Goal: Task Accomplishment & Management: Manage account settings

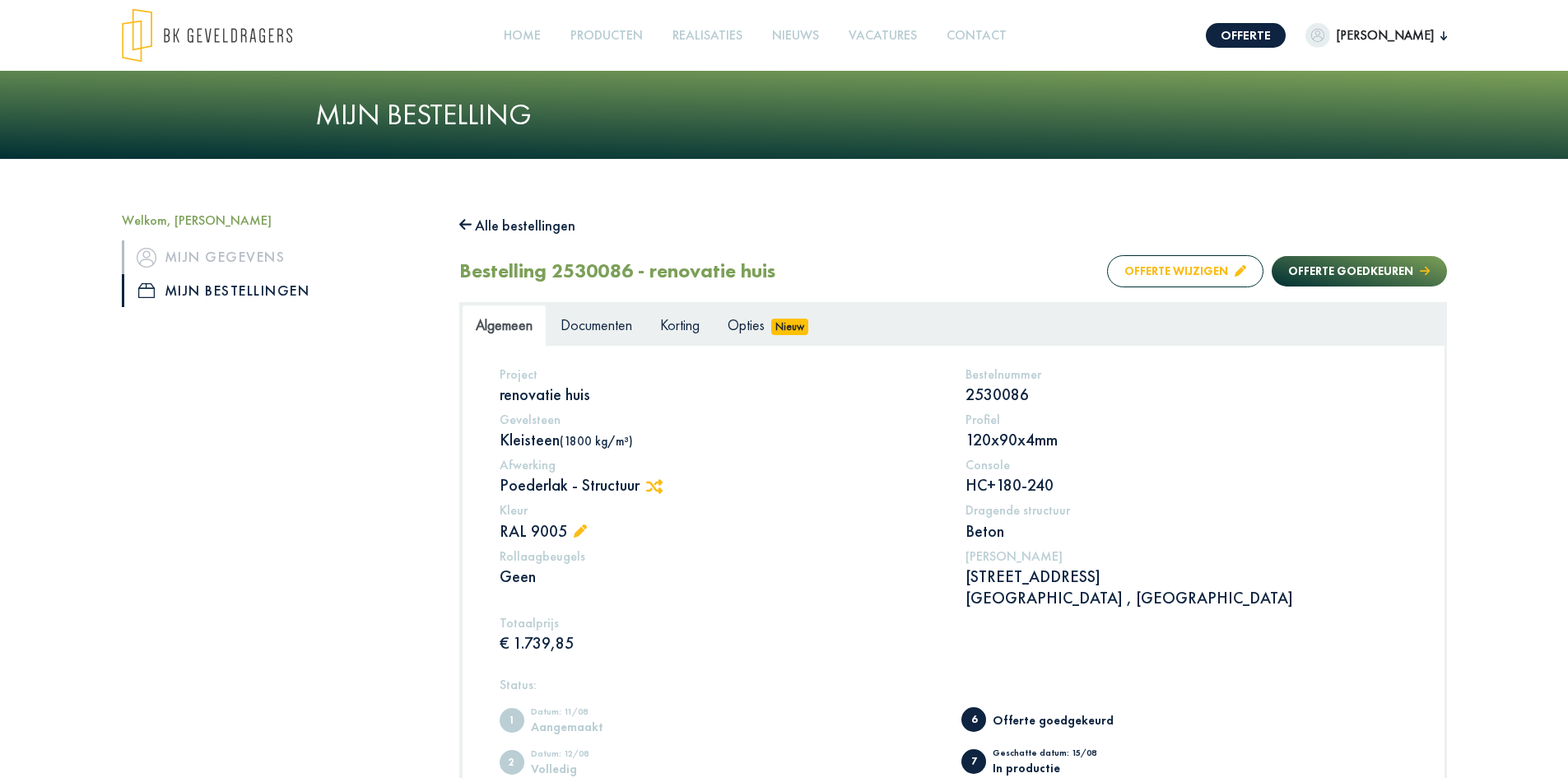
click at [1167, 268] on button "Offerte wijzigen" at bounding box center [1185, 271] width 156 height 33
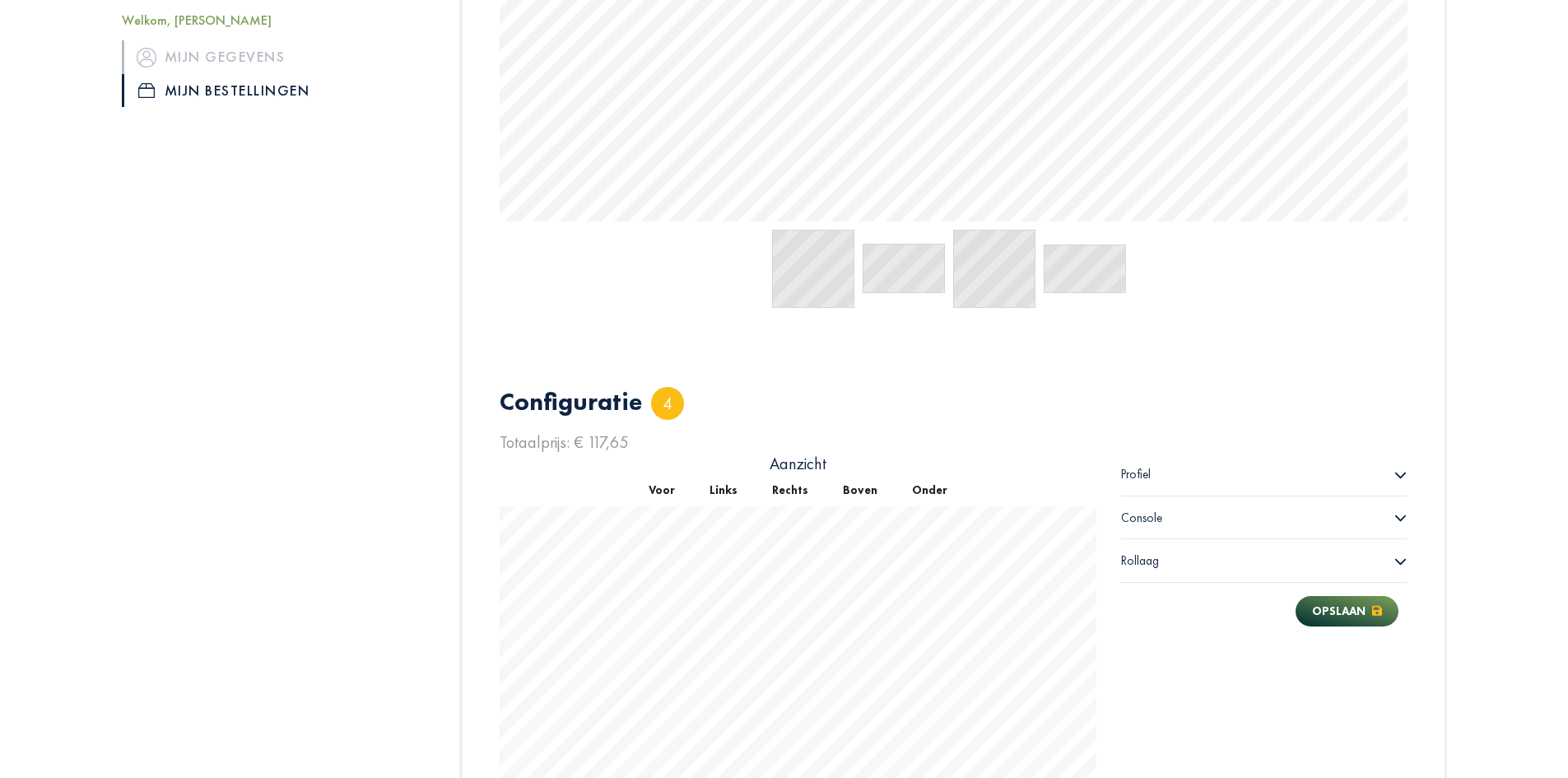
scroll to position [972, 0]
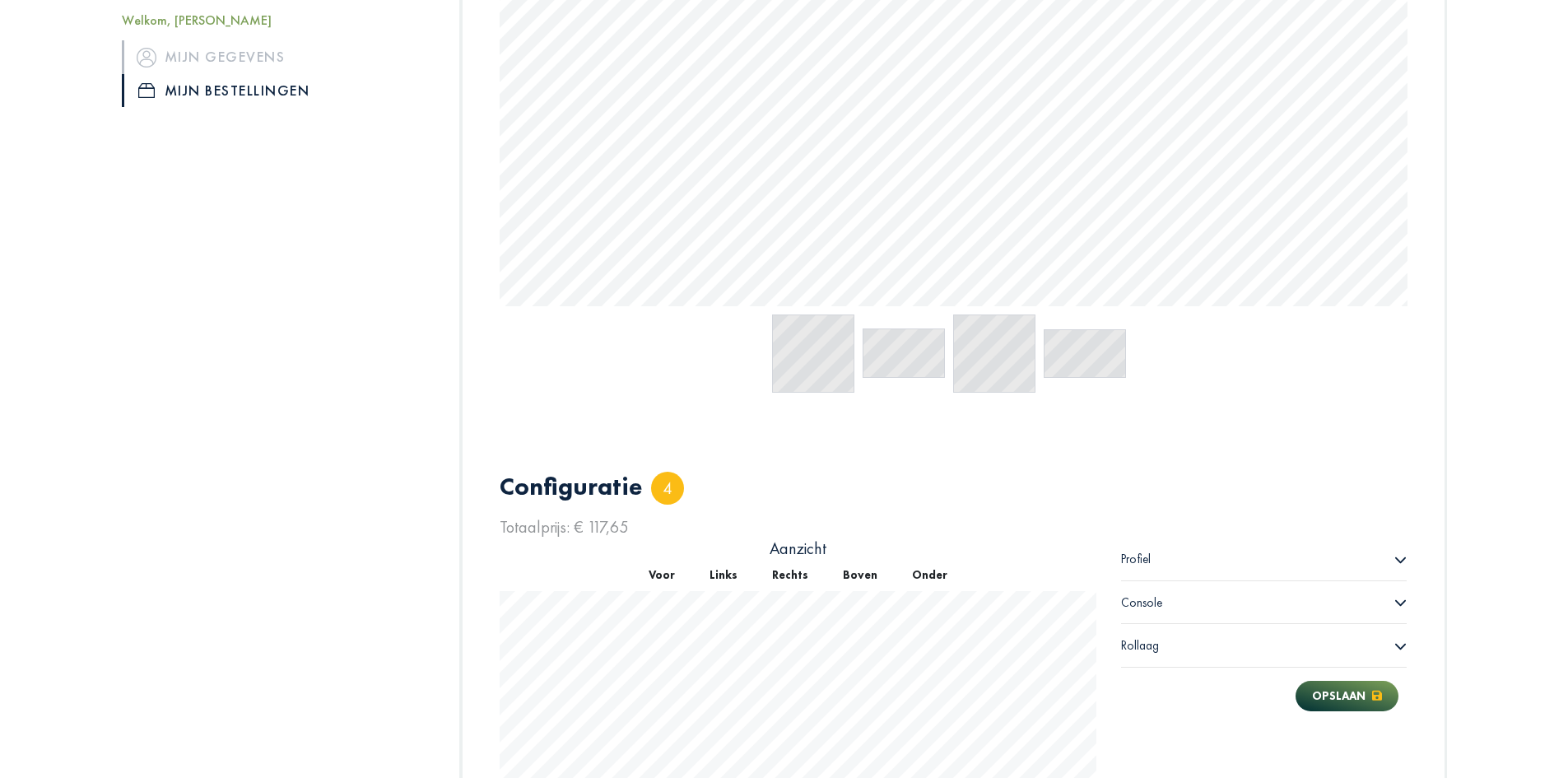
click at [1396, 556] on icon at bounding box center [1400, 559] width 13 height 13
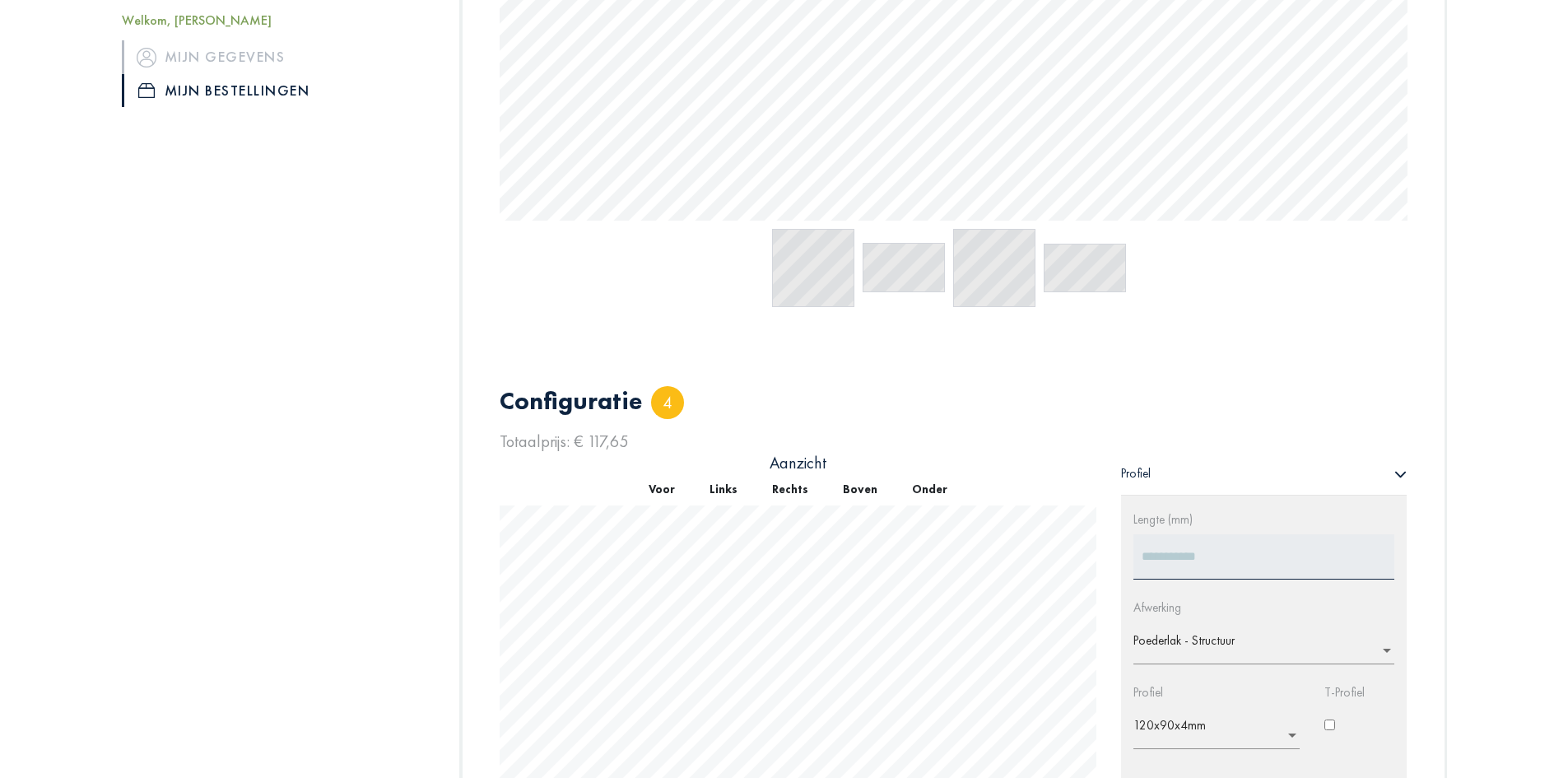
scroll to position [1233, 0]
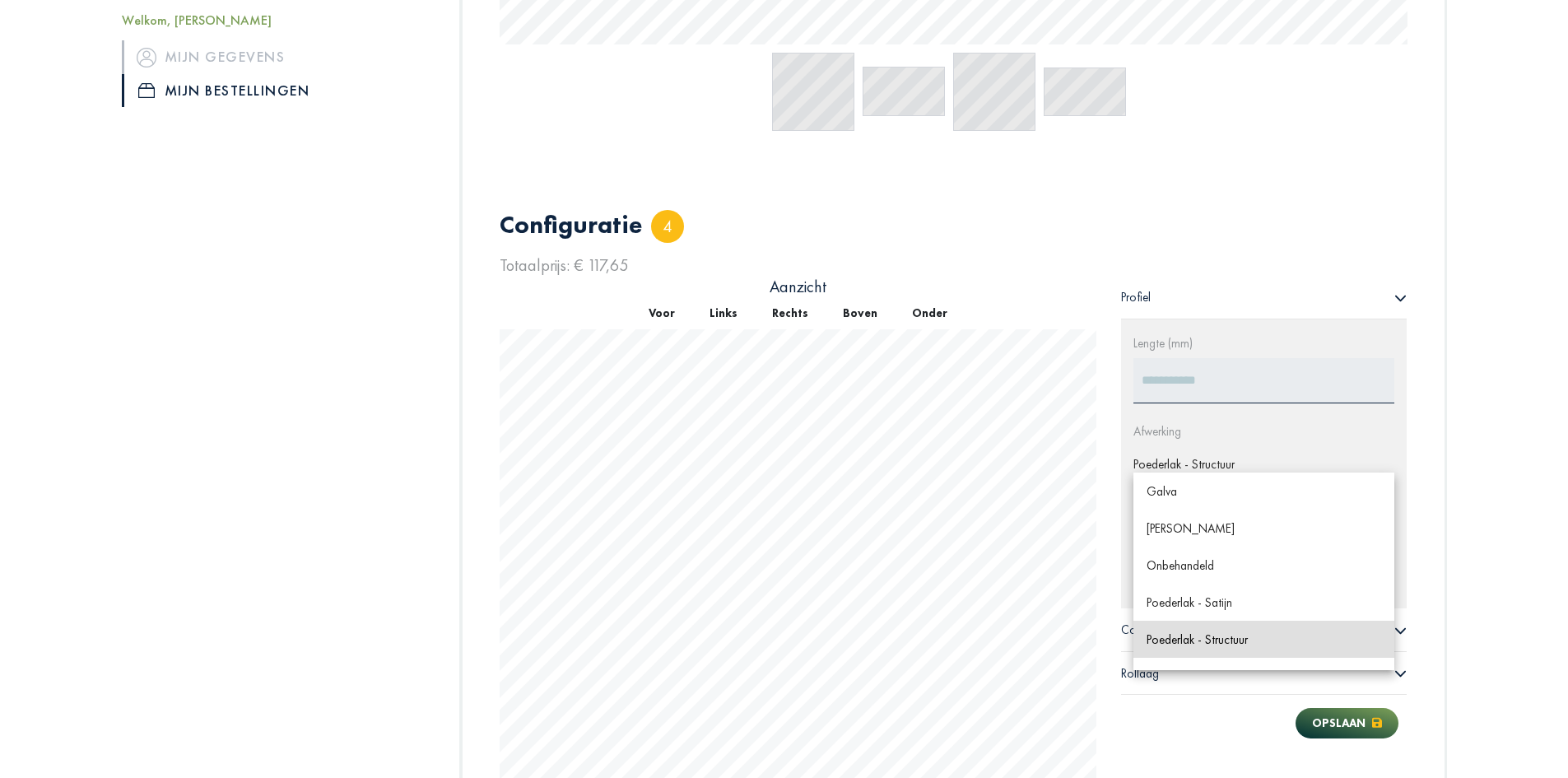
click at [1390, 472] on span at bounding box center [1386, 472] width 15 height 17
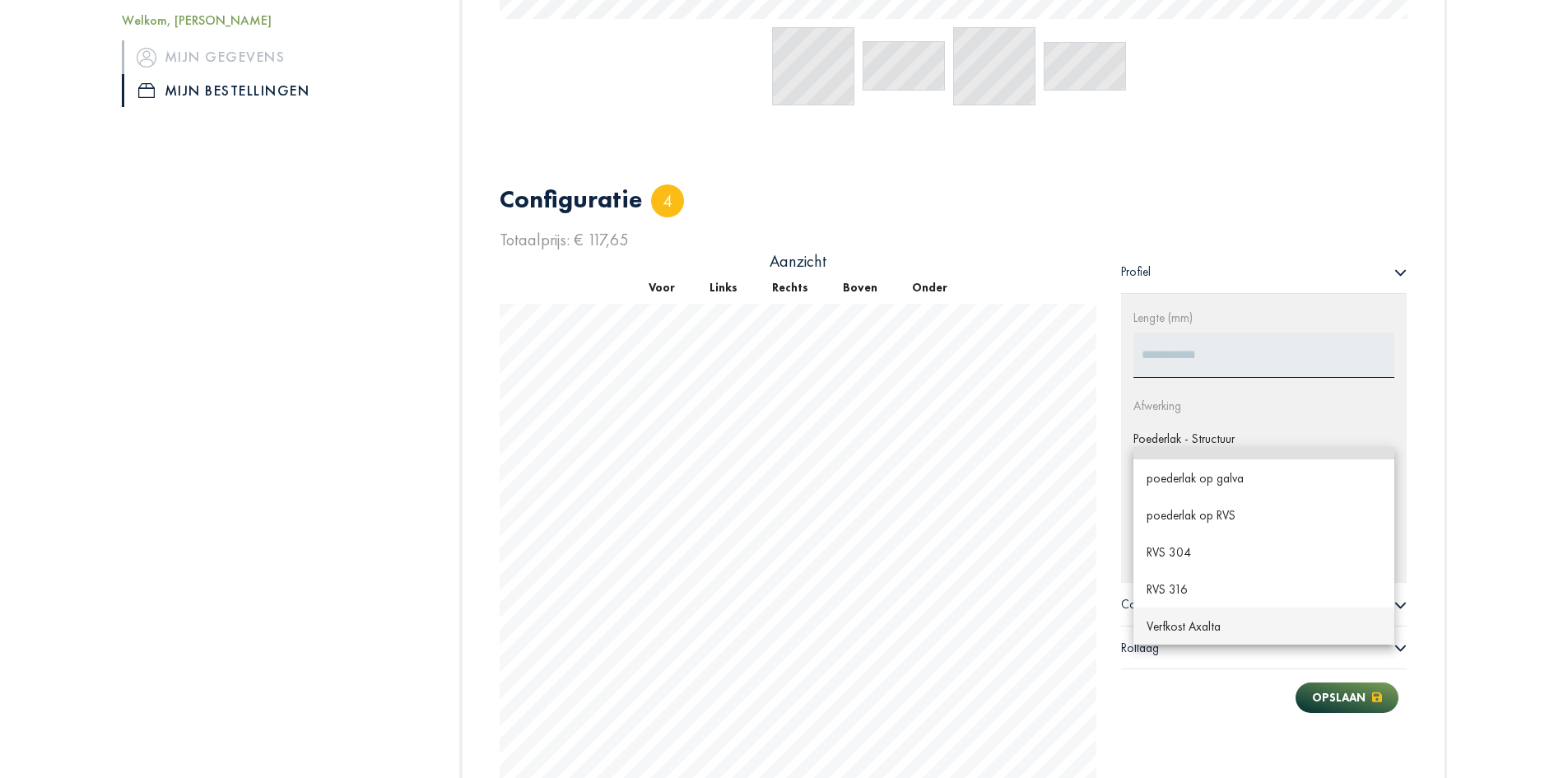
scroll to position [1151, 0]
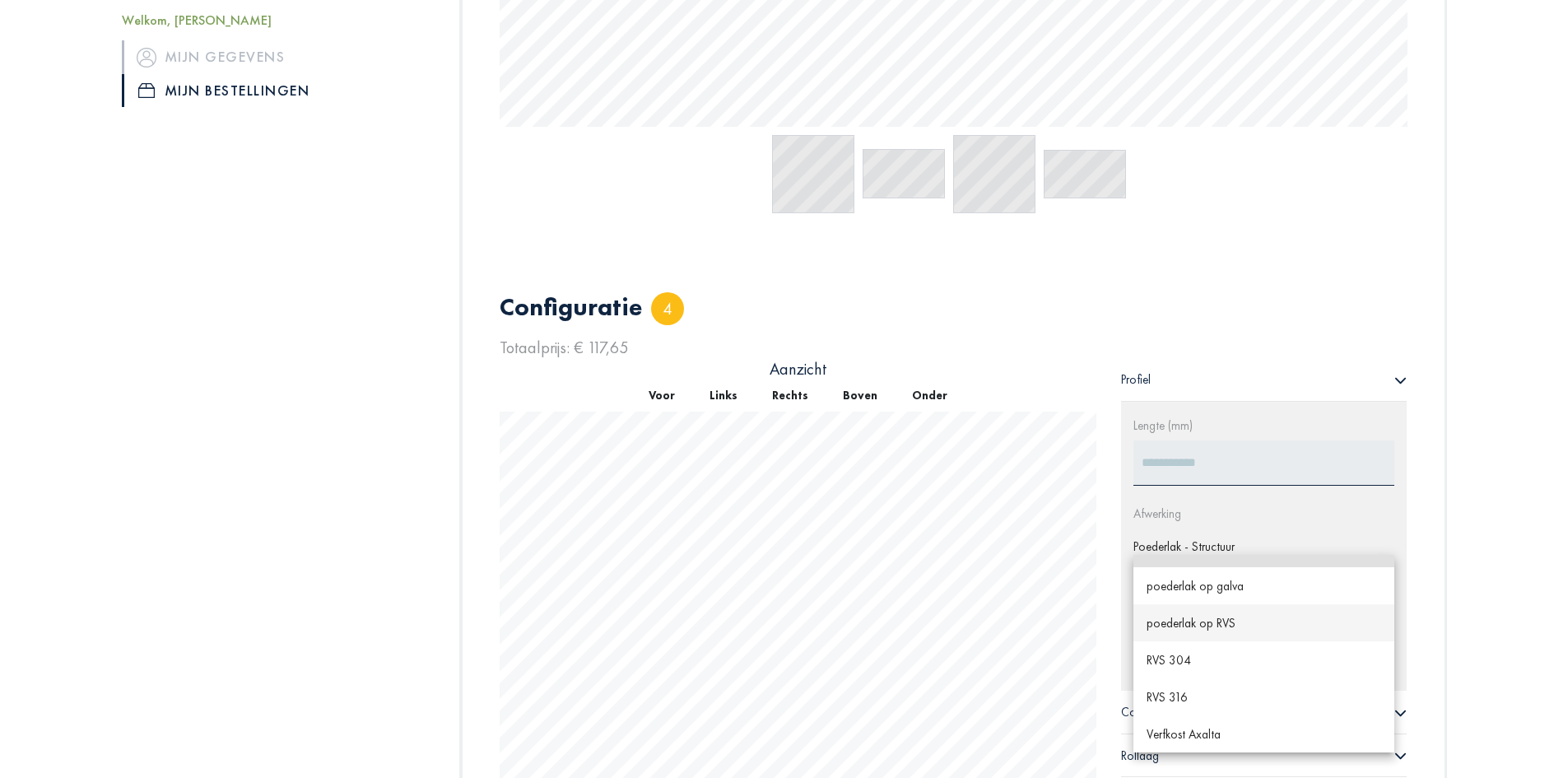
click at [1431, 503] on div "Voorgevel___nieuw_sc Rechtergevel___nieuw Achtergevel___nieuw_ Linkergevel___ni…" at bounding box center [953, 310] width 981 height 2231
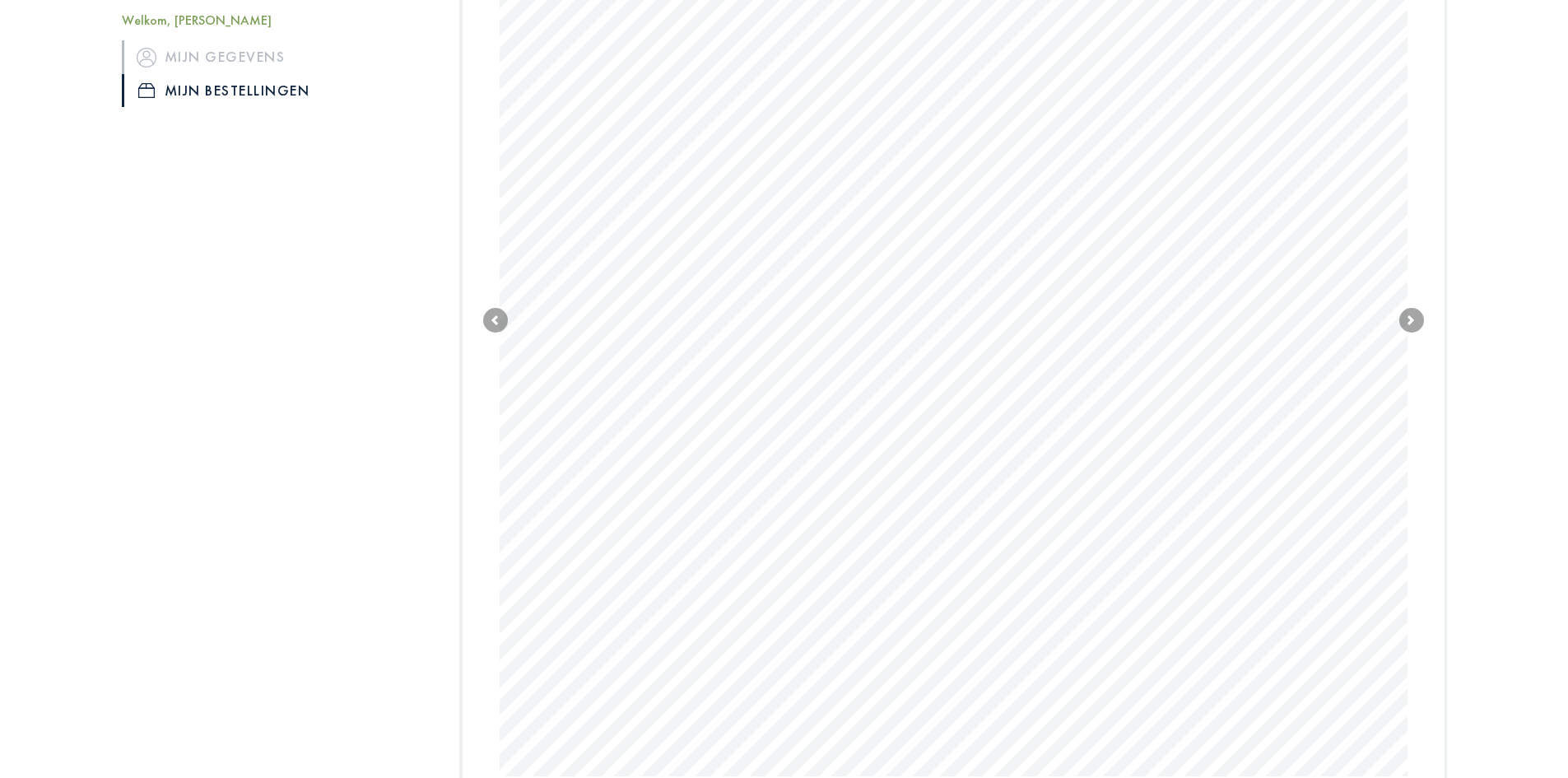
scroll to position [995, 0]
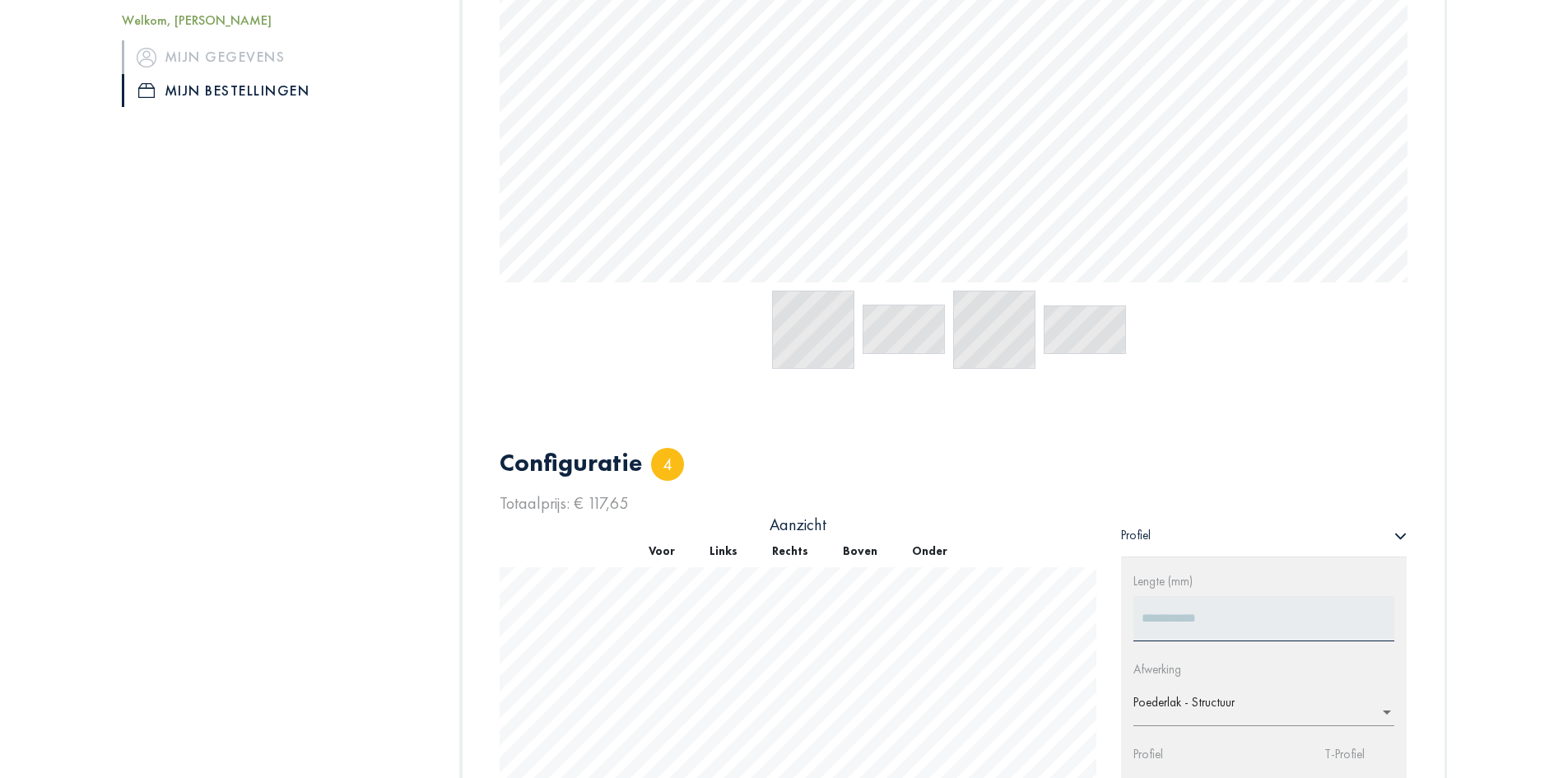
click at [796, 556] on button "Rechts" at bounding box center [790, 551] width 71 height 33
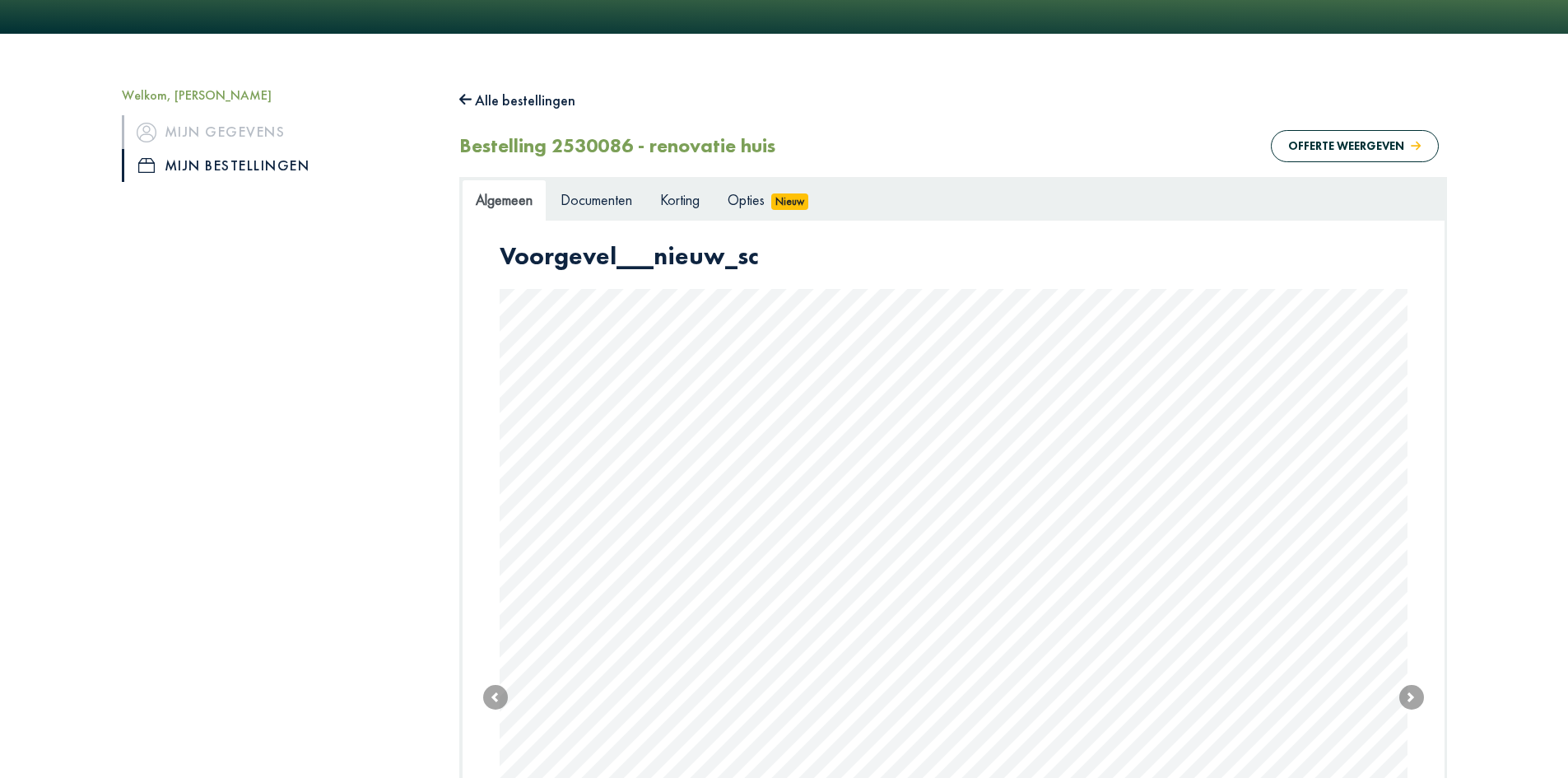
scroll to position [0, 0]
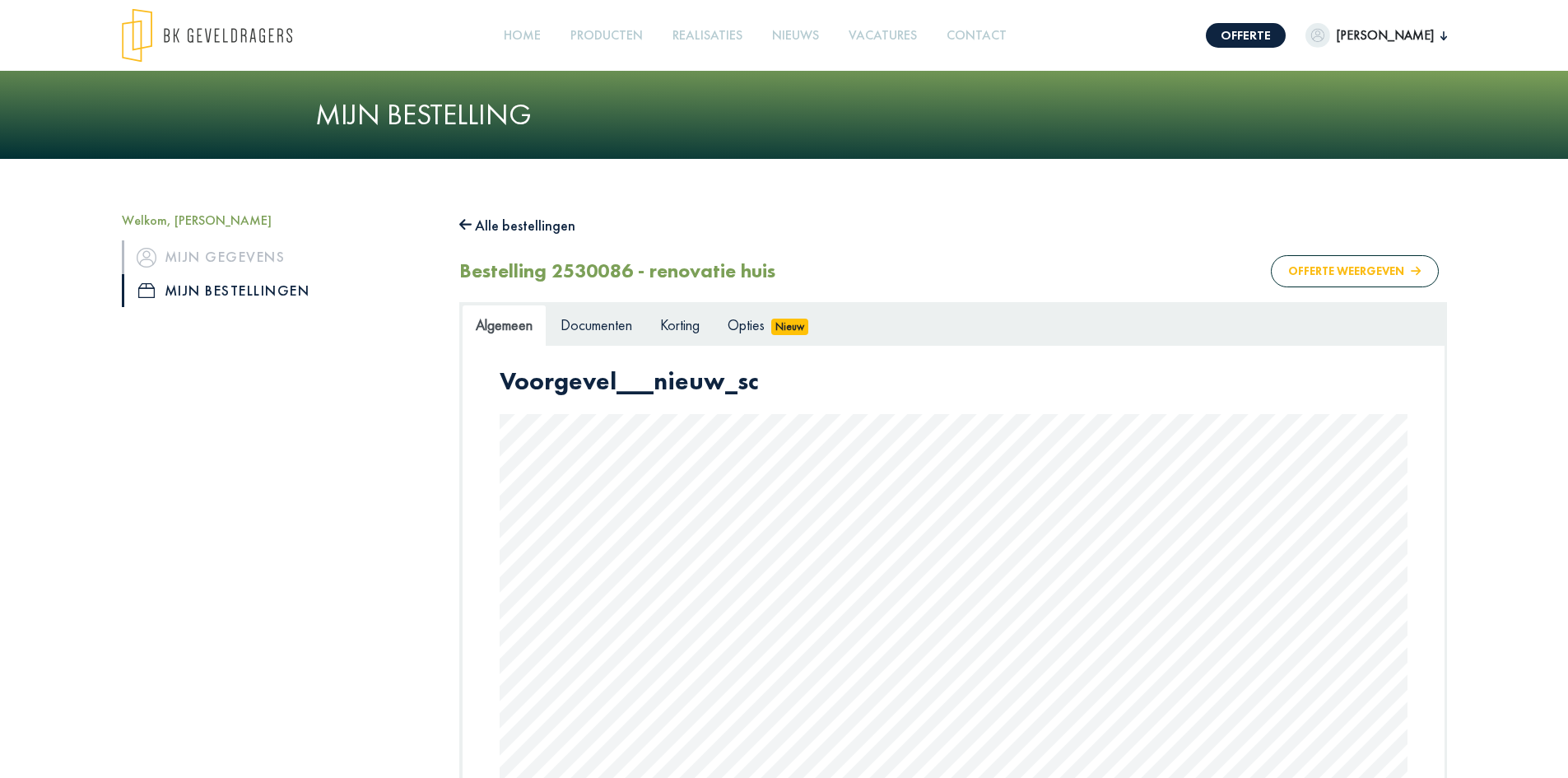
click at [1331, 274] on button "Offerte weergeven" at bounding box center [1354, 271] width 167 height 33
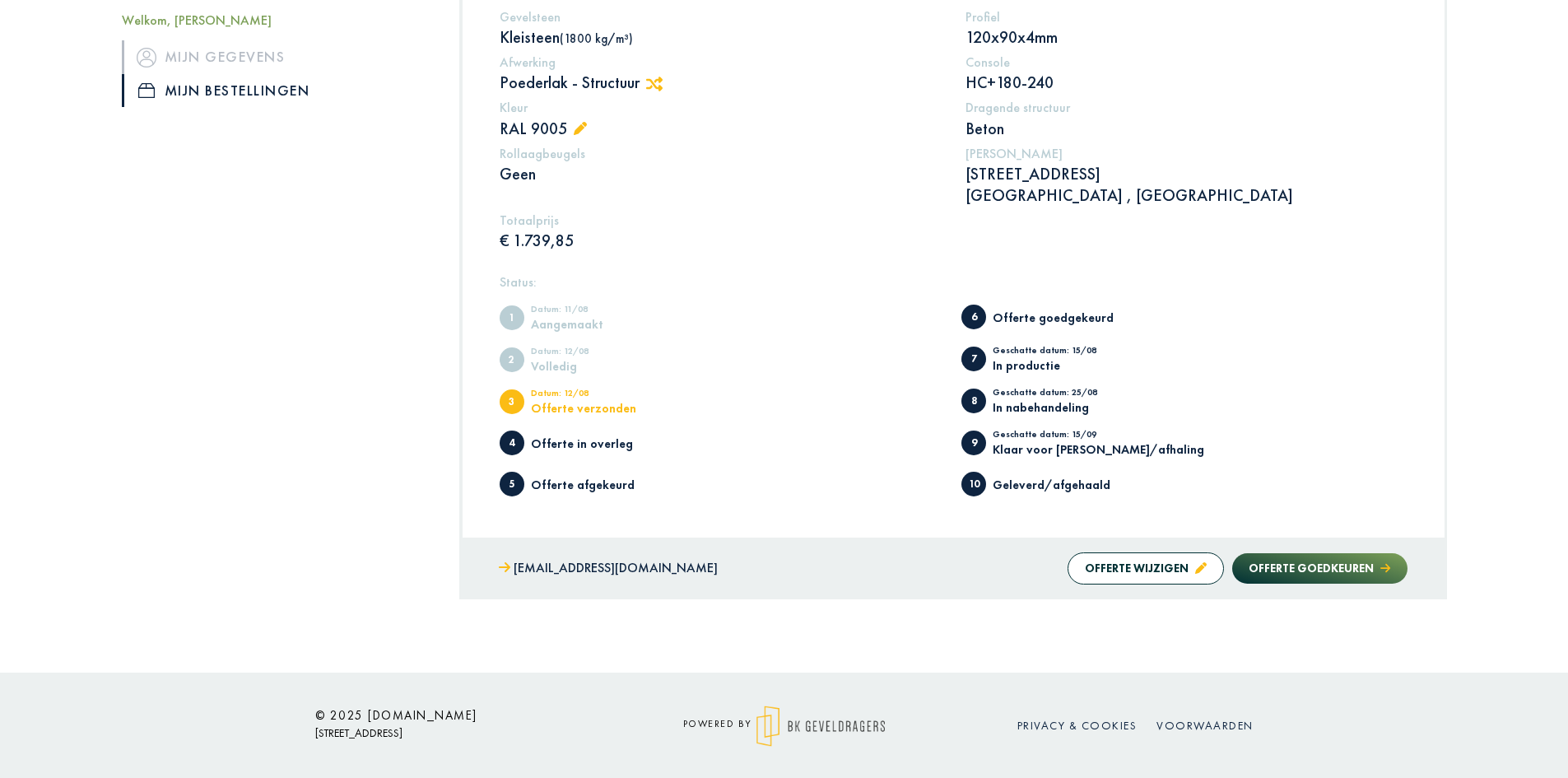
scroll to position [404, 0]
click at [1142, 568] on button "Offerte wijzigen" at bounding box center [1145, 567] width 156 height 33
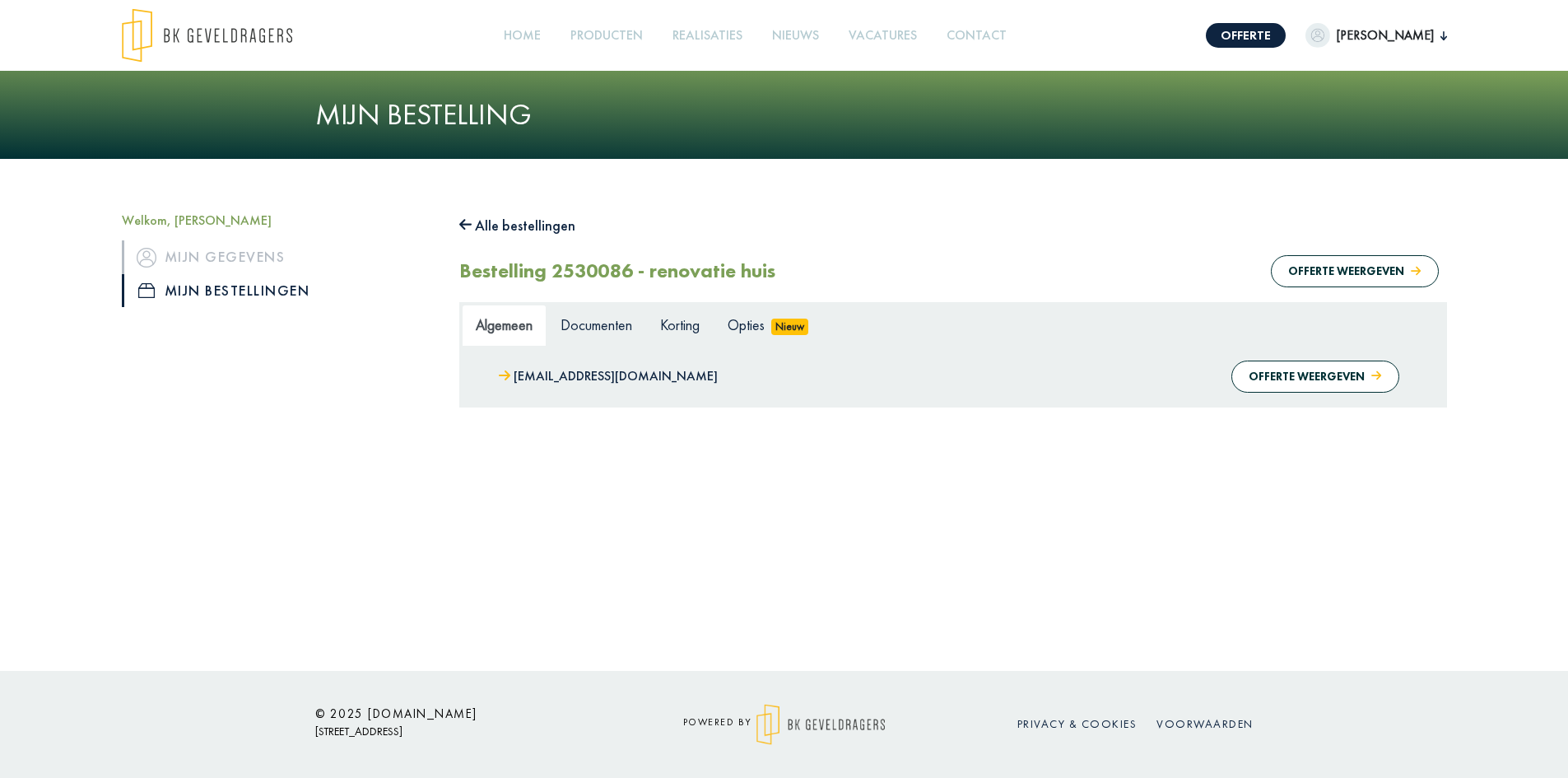
scroll to position [0, 0]
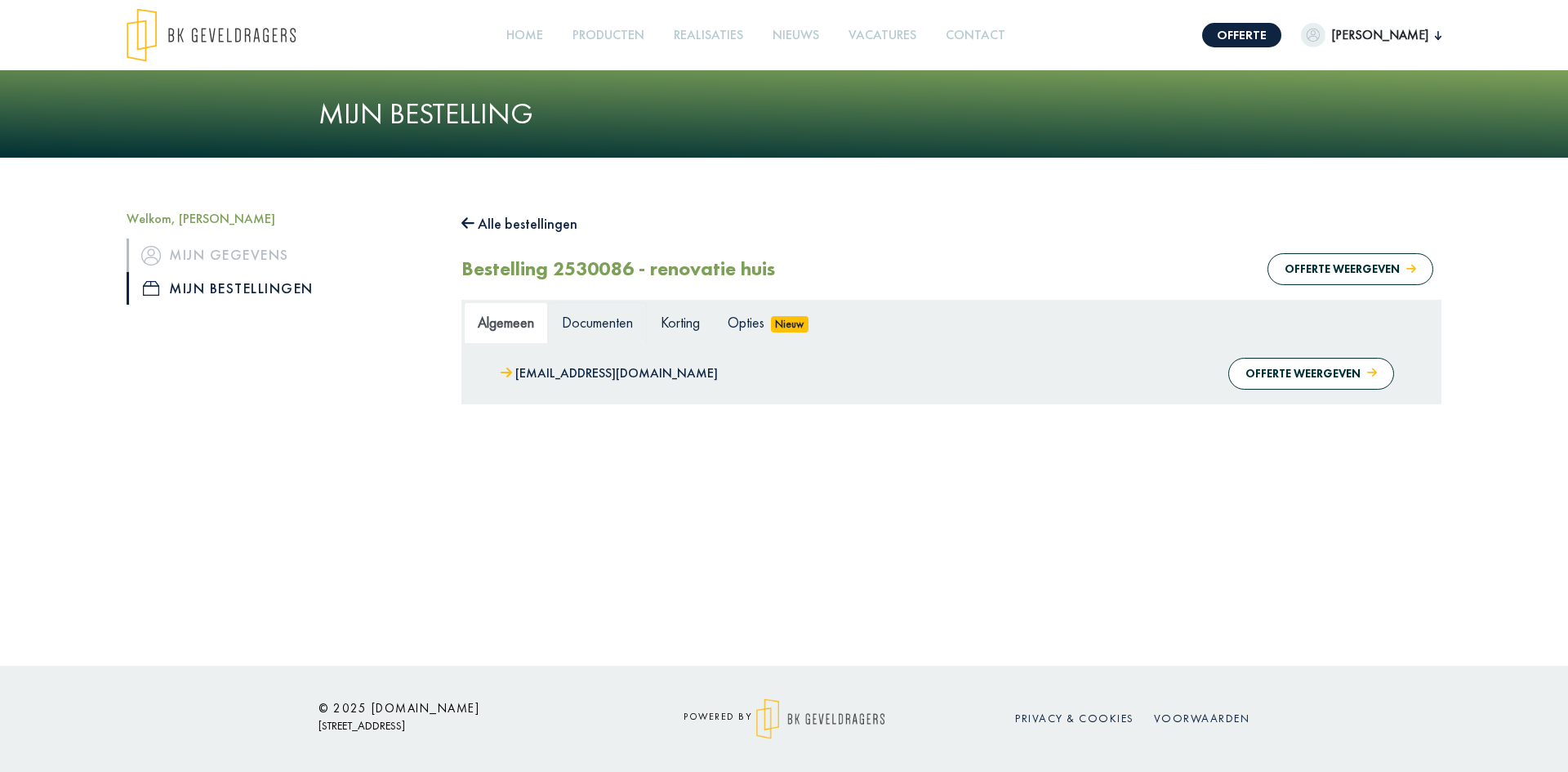
click at [592, 320] on span "Documenten" at bounding box center [597, 321] width 72 height 19
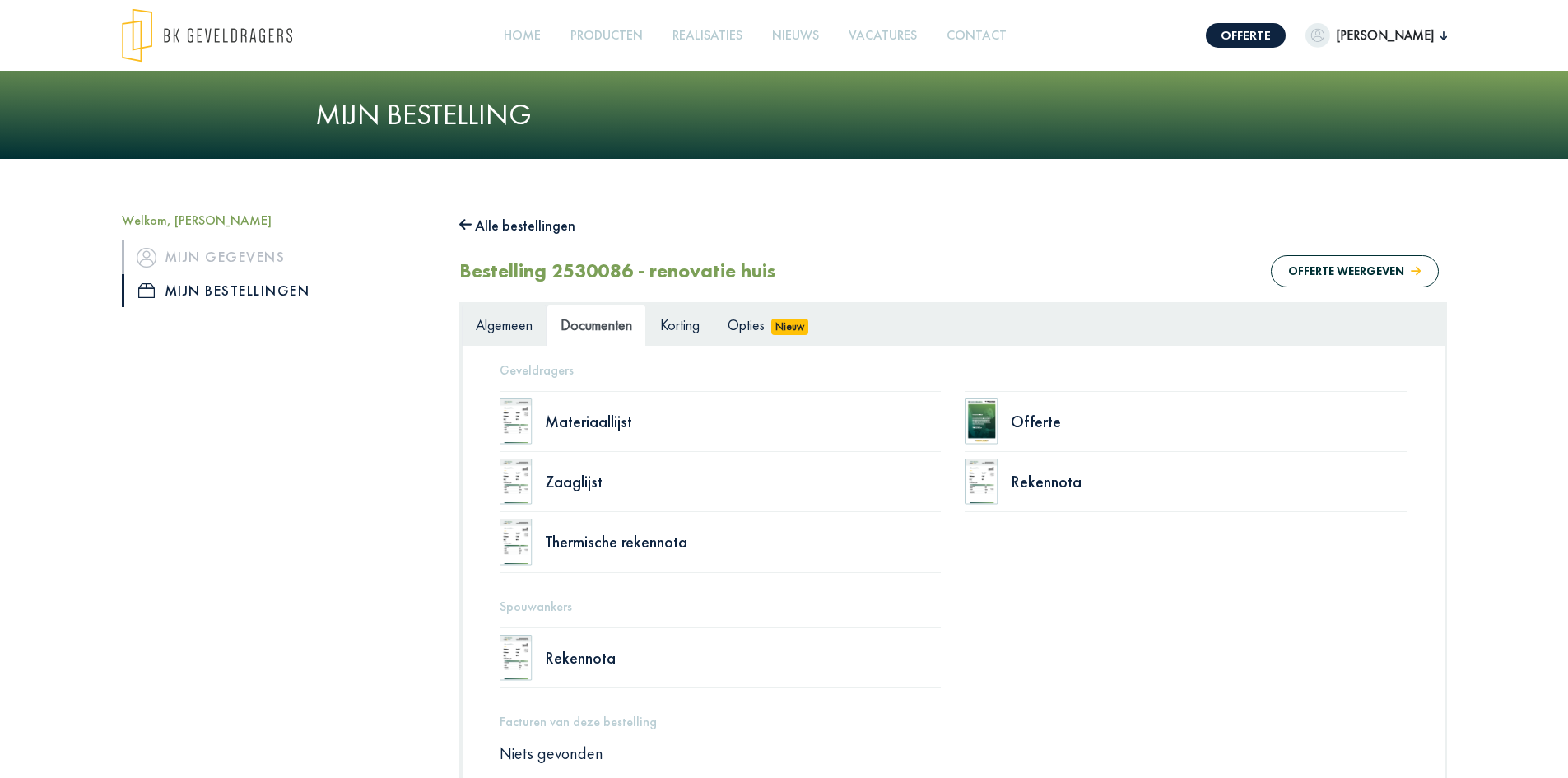
click at [507, 331] on span "Algemeen" at bounding box center [505, 324] width 57 height 19
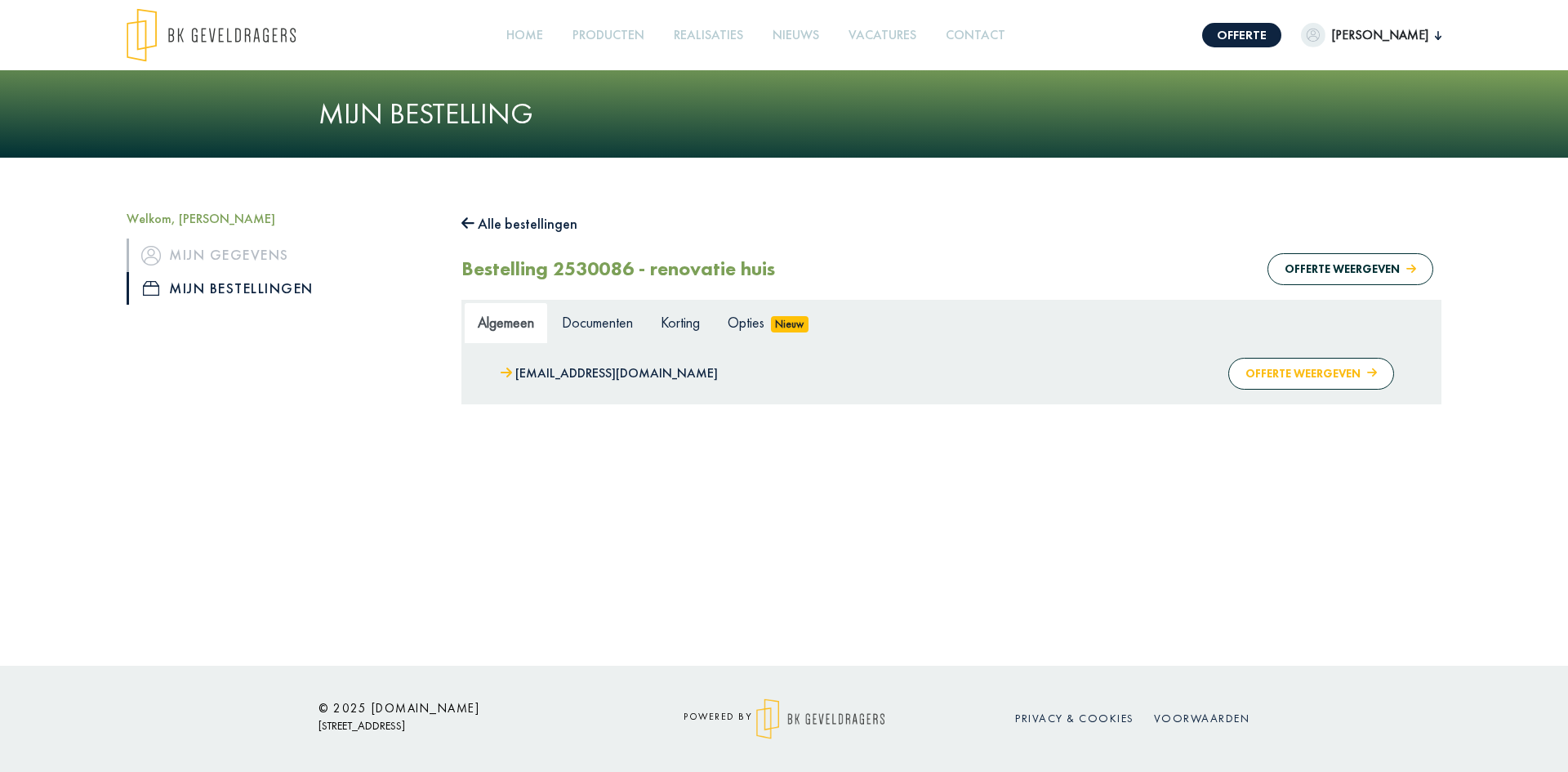
click at [1313, 375] on button "Offerte weergeven" at bounding box center [1310, 373] width 166 height 32
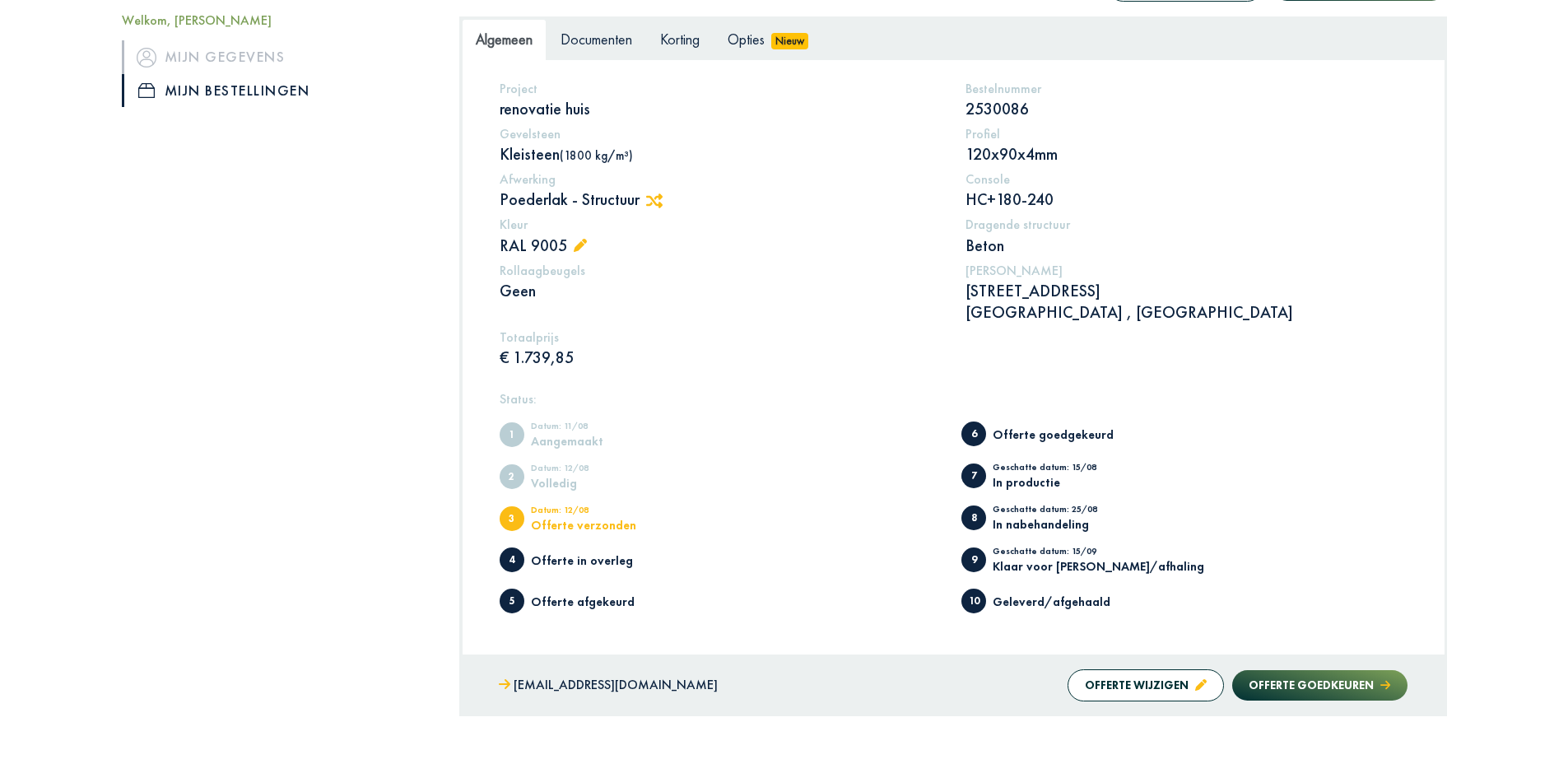
scroll to position [329, 0]
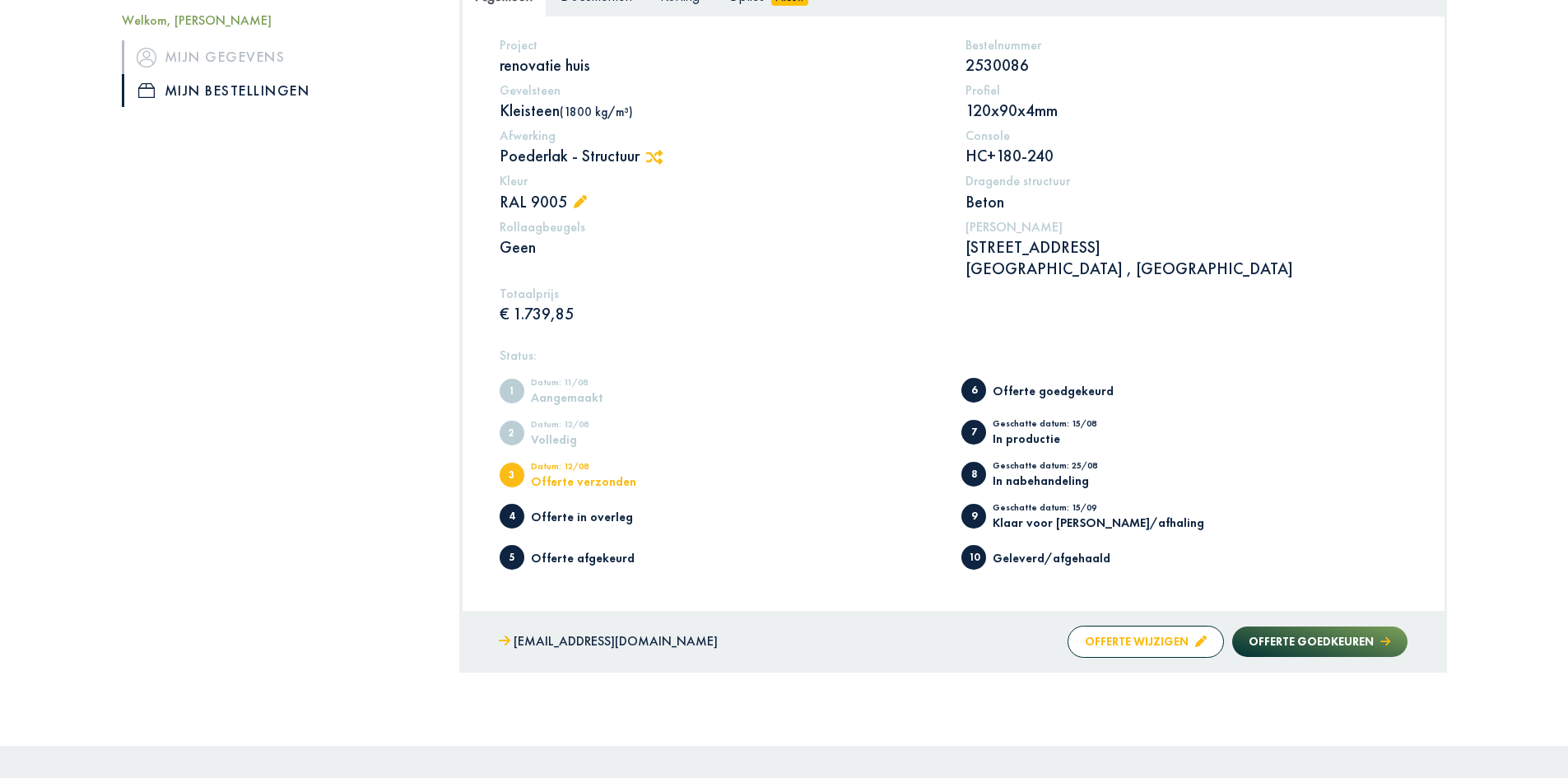
click at [1179, 638] on button "Offerte wijzigen" at bounding box center [1145, 641] width 156 height 33
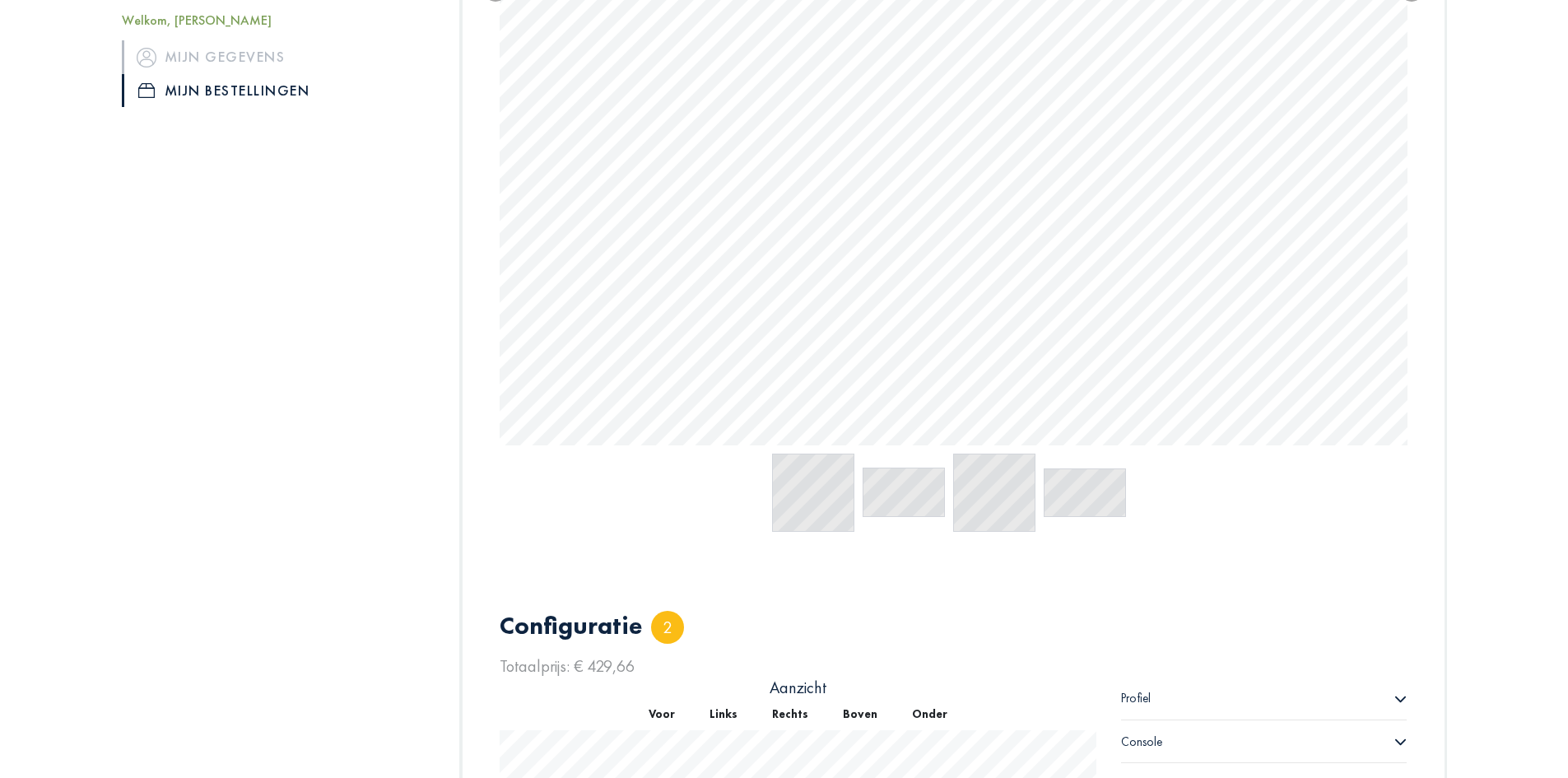
scroll to position [1074, 0]
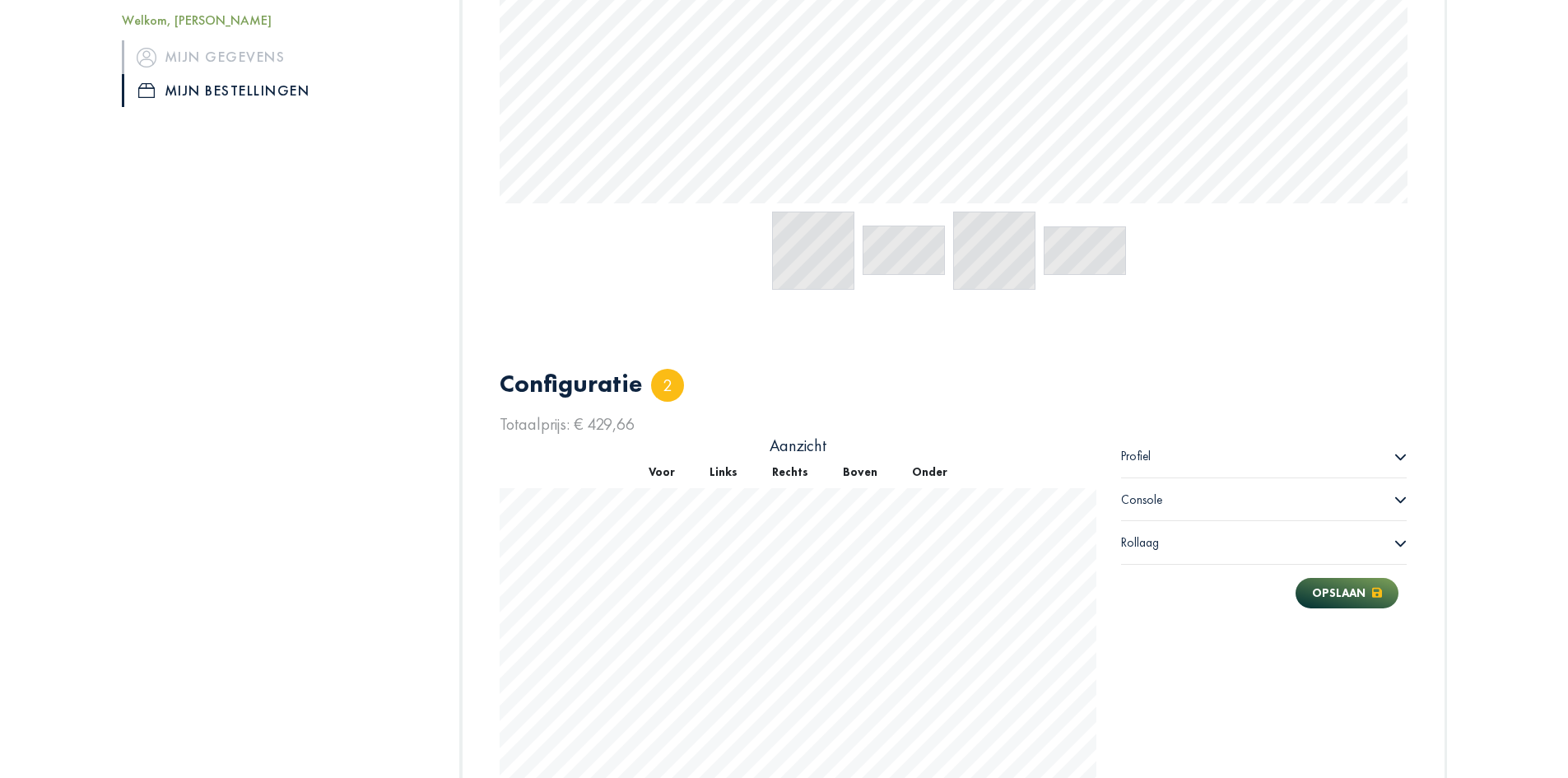
click at [1397, 452] on icon at bounding box center [1400, 456] width 13 height 13
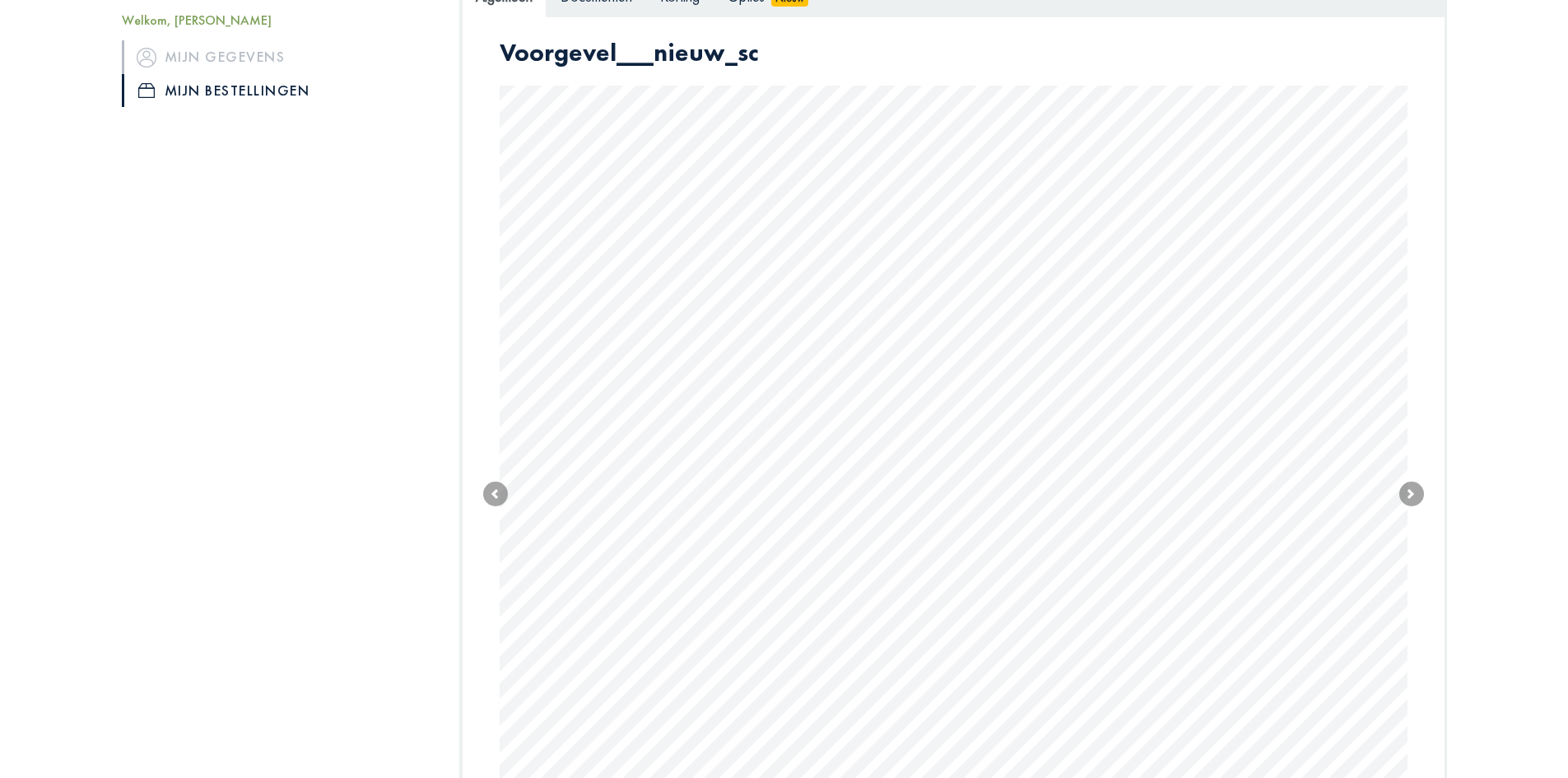
scroll to position [0, 0]
